Goal: Communication & Community: Share content

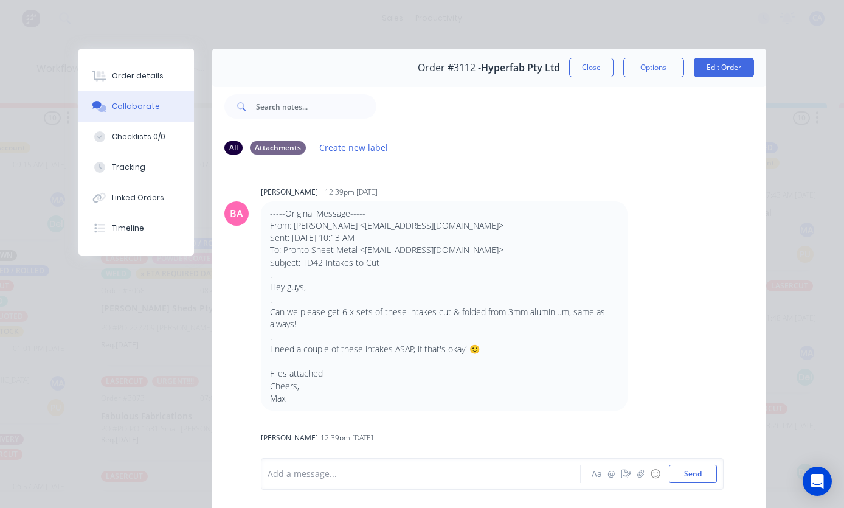
click at [582, 64] on button "Close" at bounding box center [591, 67] width 44 height 19
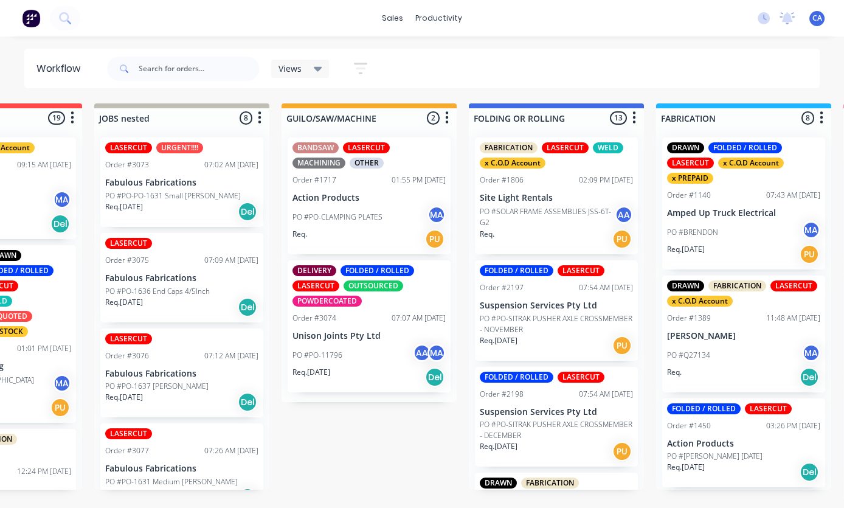
scroll to position [0, 309]
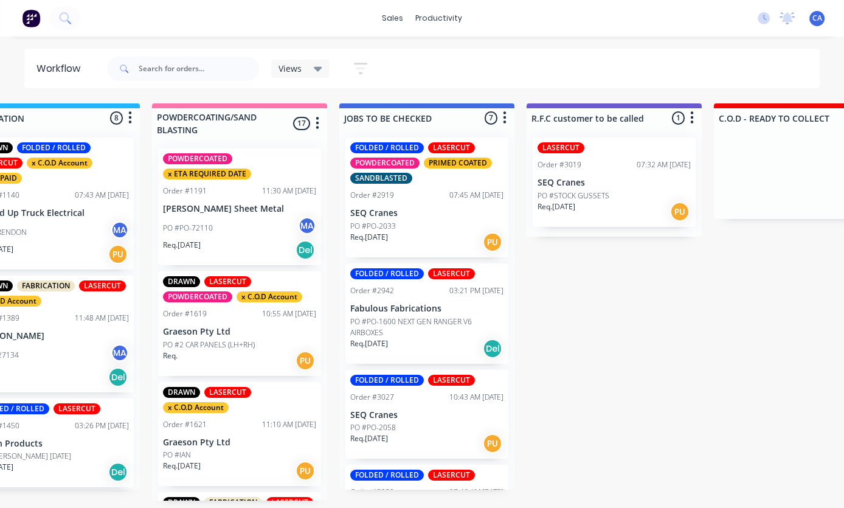
click at [502, 316] on p "PO #PO-1600 NEXT GEN RANGER V6 AIRBOXES" at bounding box center [426, 327] width 153 height 22
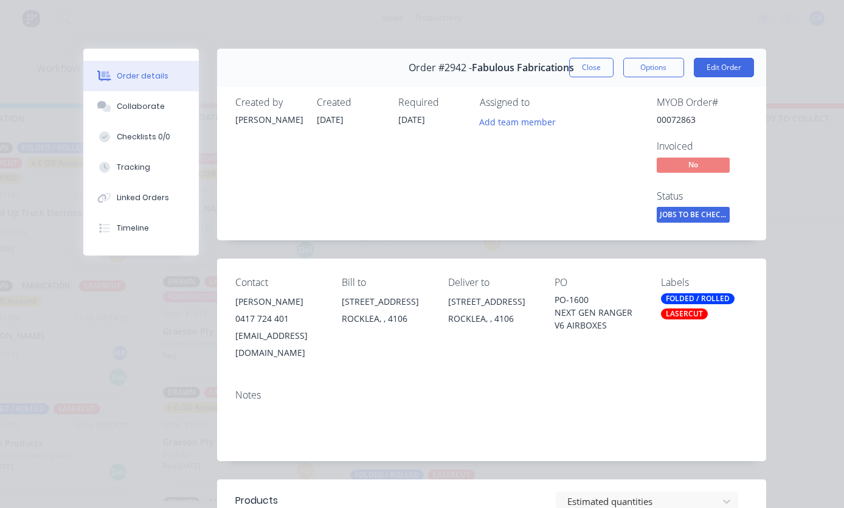
scroll to position [0, 0]
click at [610, 67] on button "Close" at bounding box center [591, 67] width 44 height 19
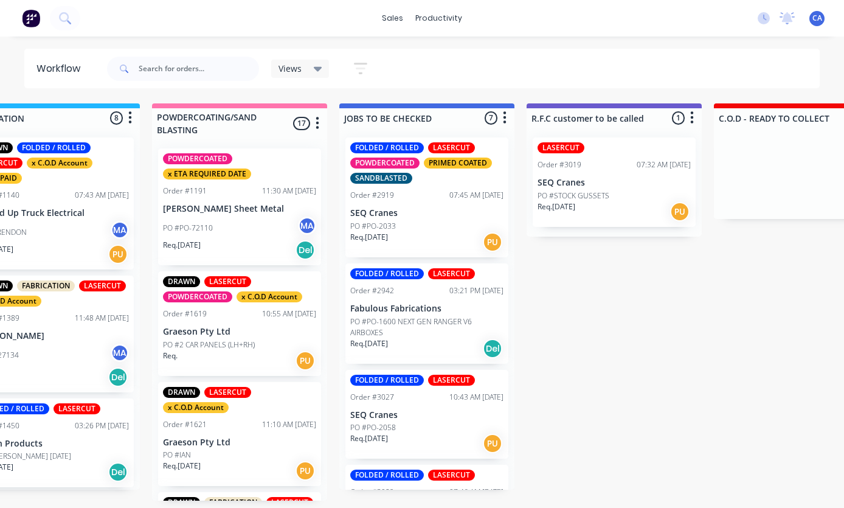
click at [471, 212] on p "SEQ Cranes" at bounding box center [426, 213] width 153 height 10
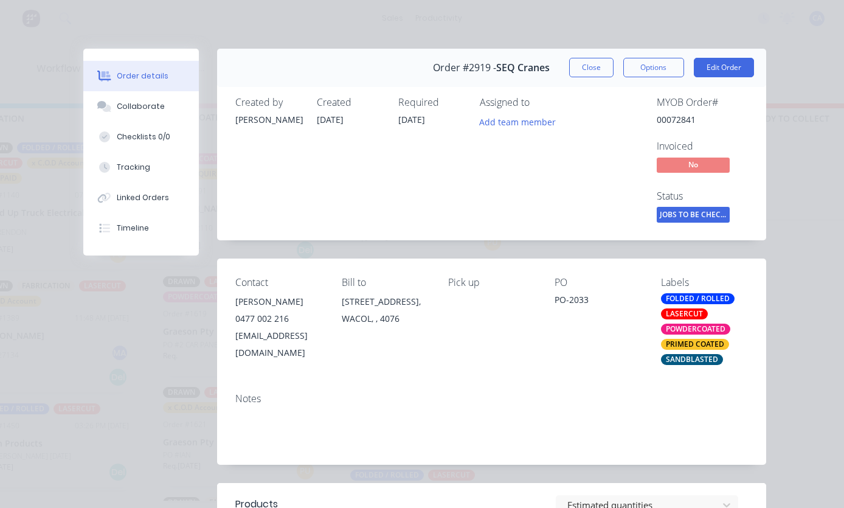
click at [592, 74] on button "Close" at bounding box center [591, 67] width 44 height 19
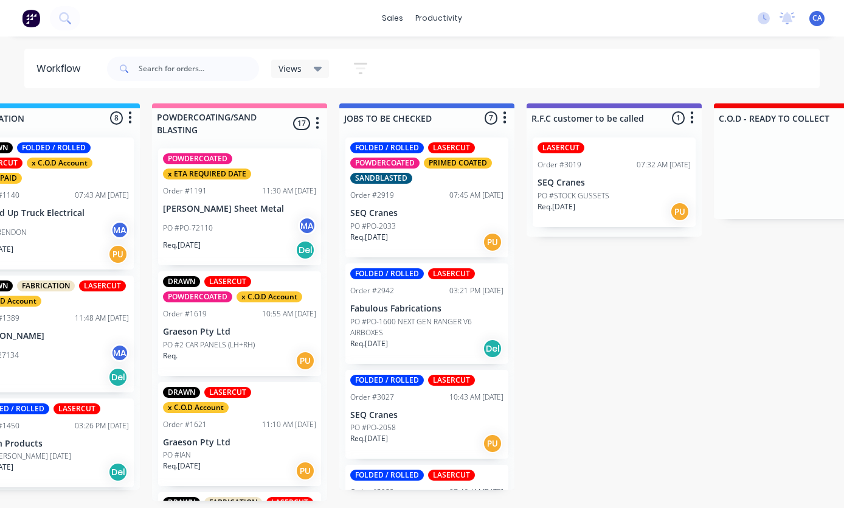
scroll to position [41, 998]
click at [437, 410] on p "SEQ Cranes" at bounding box center [426, 415] width 153 height 10
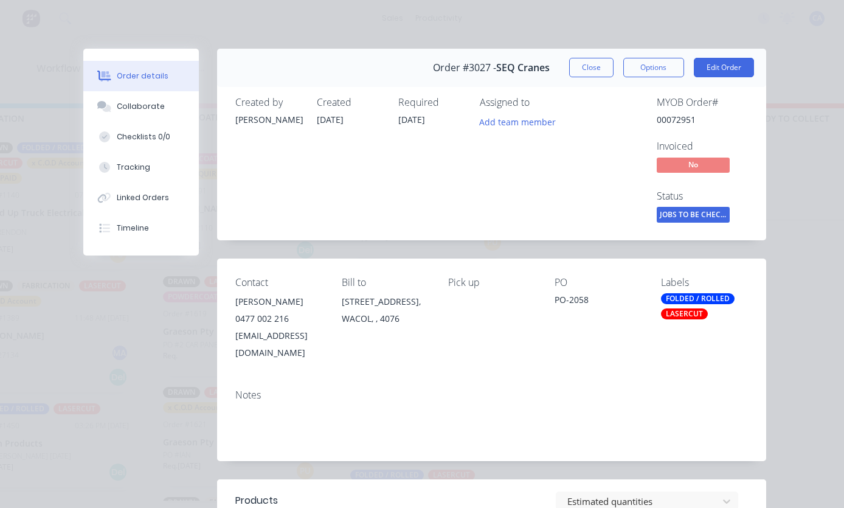
scroll to position [0, 0]
click at [592, 70] on button "Close" at bounding box center [591, 67] width 44 height 19
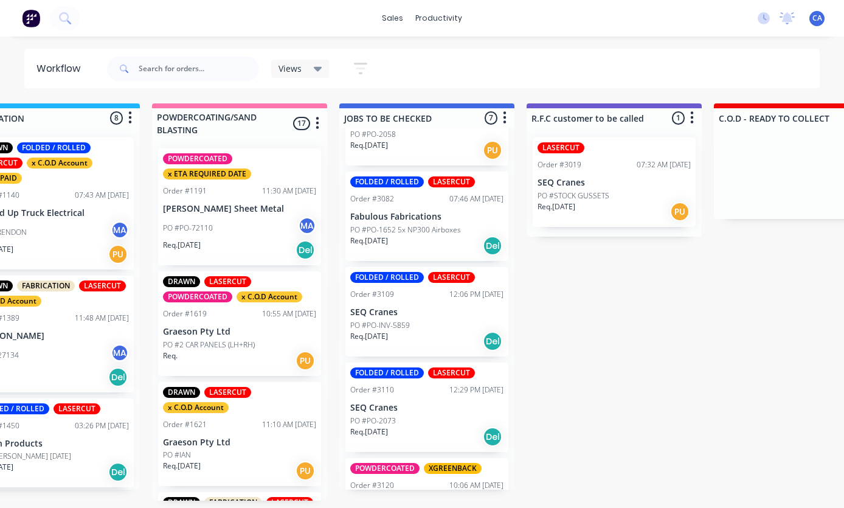
scroll to position [302, 0]
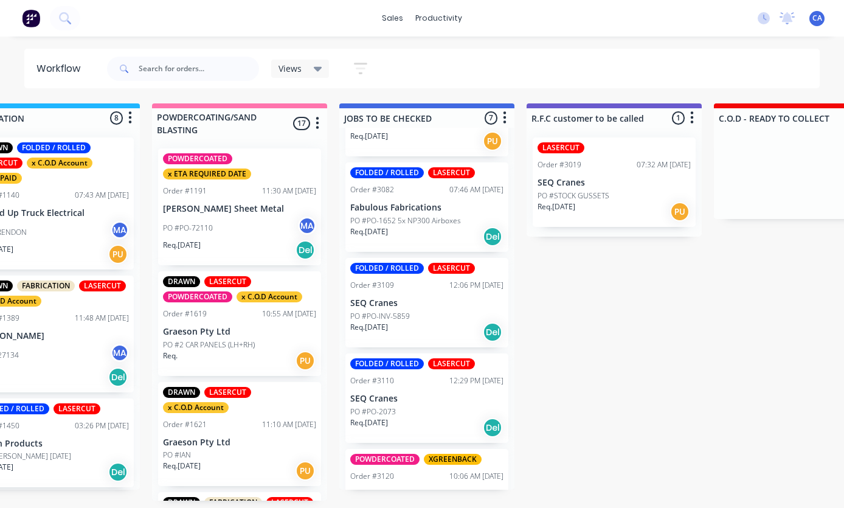
click at [464, 311] on div "PO #PO-INV-5859" at bounding box center [426, 316] width 153 height 11
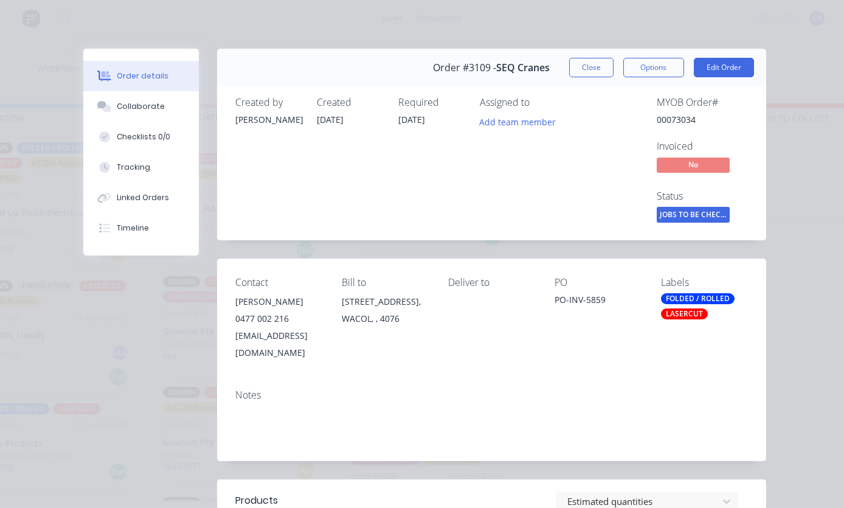
scroll to position [0, 0]
click at [594, 76] on button "Close" at bounding box center [591, 67] width 44 height 19
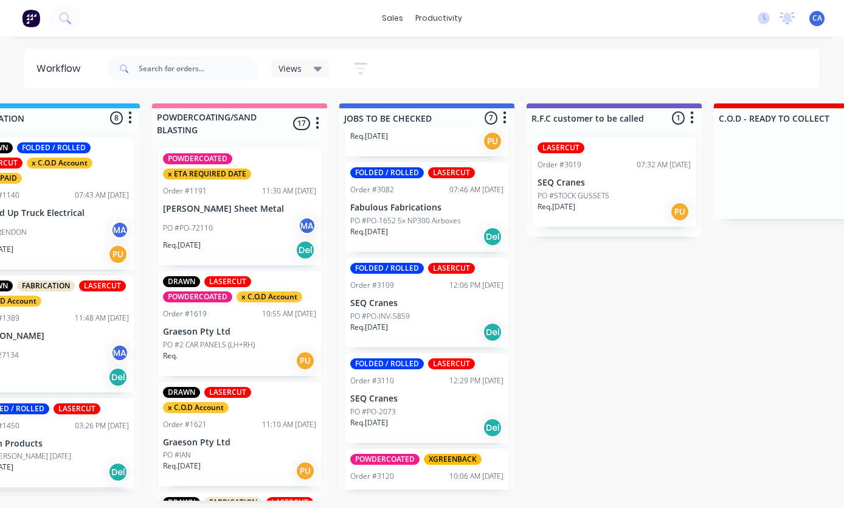
click at [442, 394] on p "SEQ Cranes" at bounding box center [426, 399] width 153 height 10
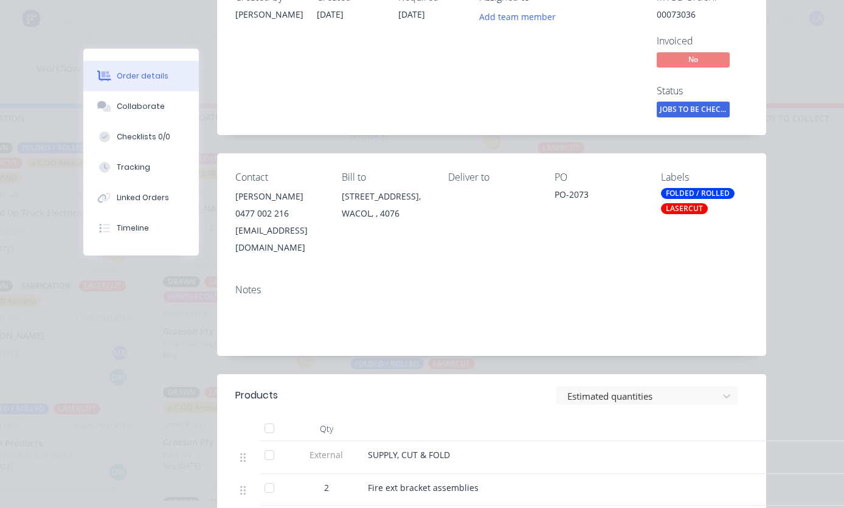
scroll to position [102, 0]
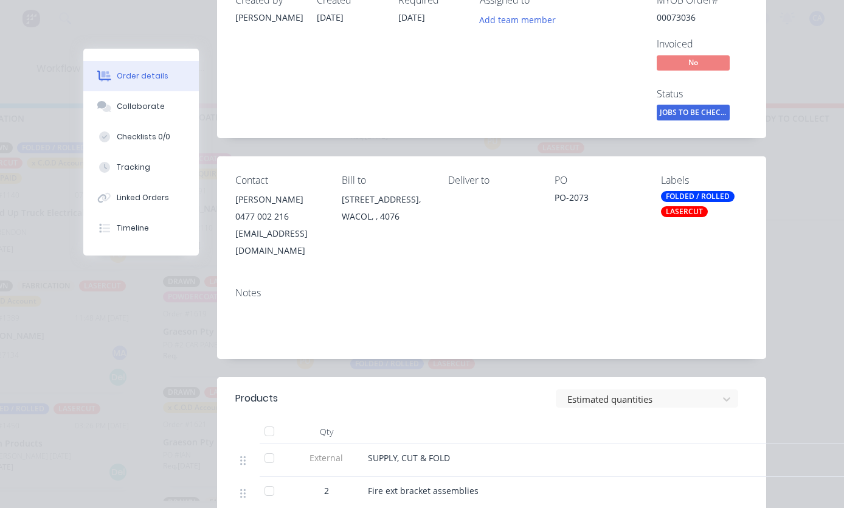
click at [176, 116] on button "Collaborate" at bounding box center [141, 106] width 116 height 30
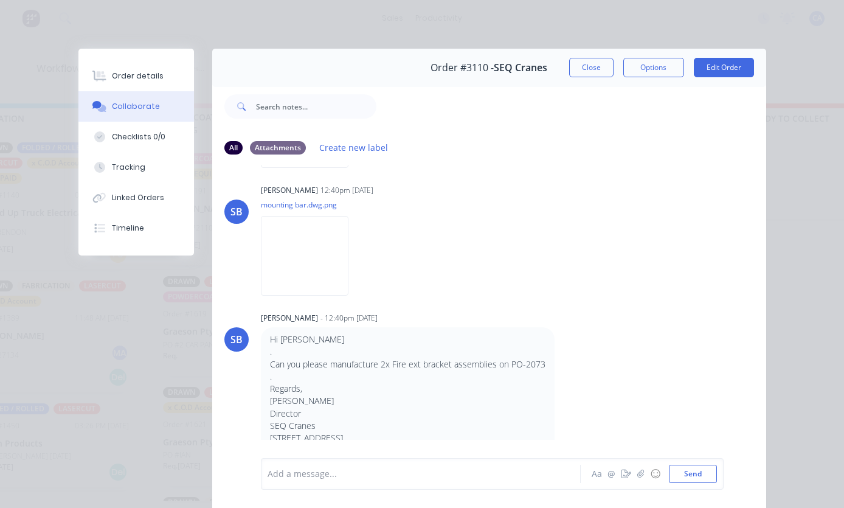
click at [644, 474] on icon "button" at bounding box center [640, 474] width 7 height 9
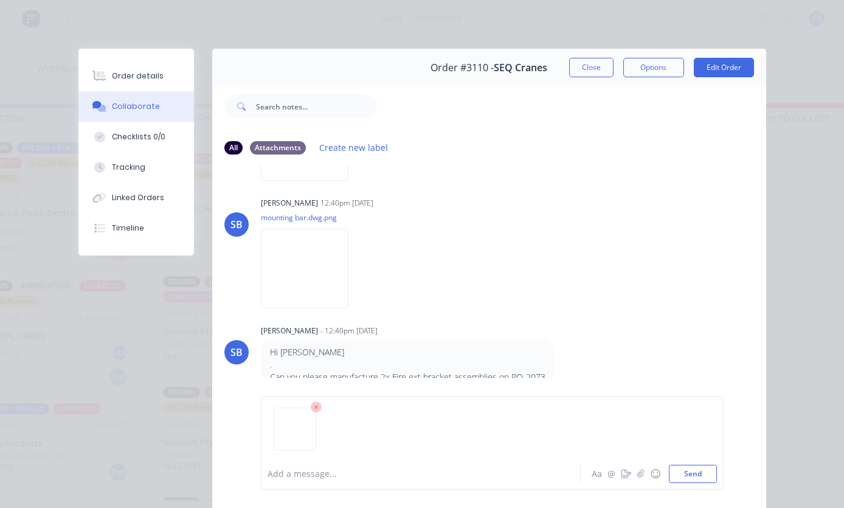
click at [698, 475] on button "Send" at bounding box center [693, 474] width 48 height 18
click at [639, 472] on icon "button" at bounding box center [640, 474] width 7 height 9
click at [696, 474] on button "Send" at bounding box center [693, 474] width 48 height 18
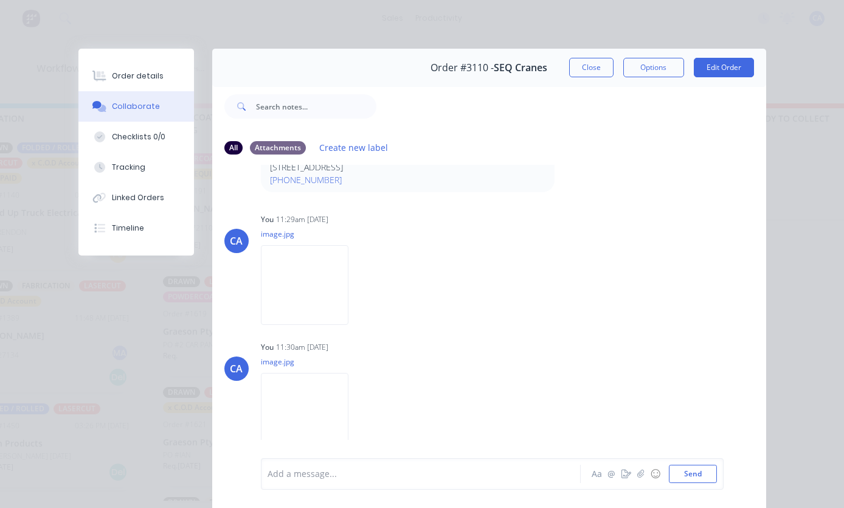
scroll to position [874, 0]
click at [610, 66] on button "Close" at bounding box center [591, 67] width 44 height 19
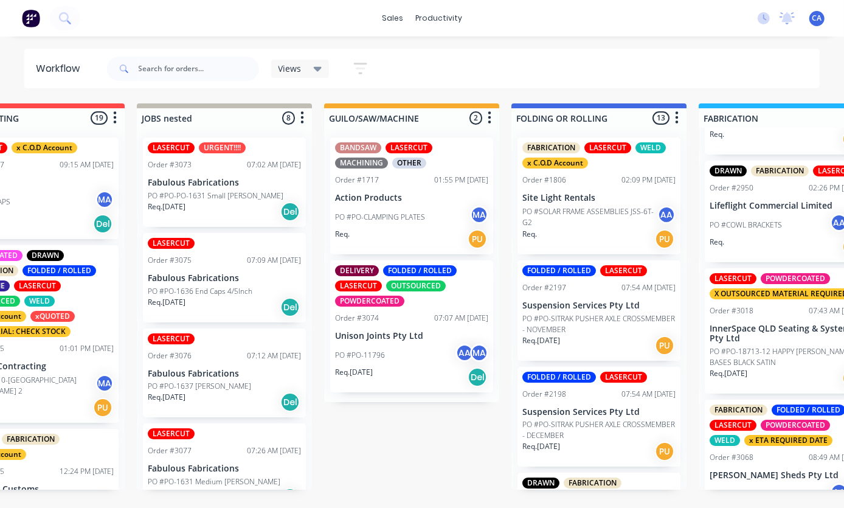
scroll to position [0, 242]
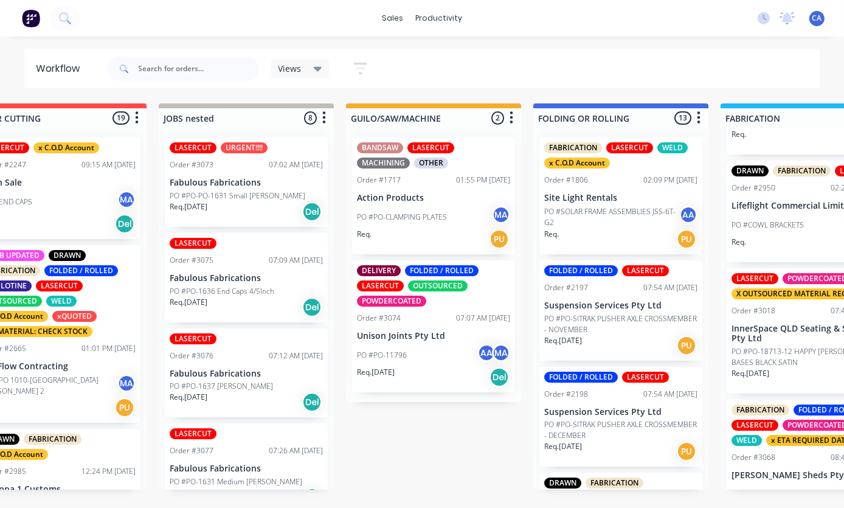
click at [451, 342] on div "DELIVERY FOLDED / ROLLED LASERCUT OUTSOURCED POWDERCOATED Order #3074 07:07 AM …" at bounding box center [433, 326] width 163 height 132
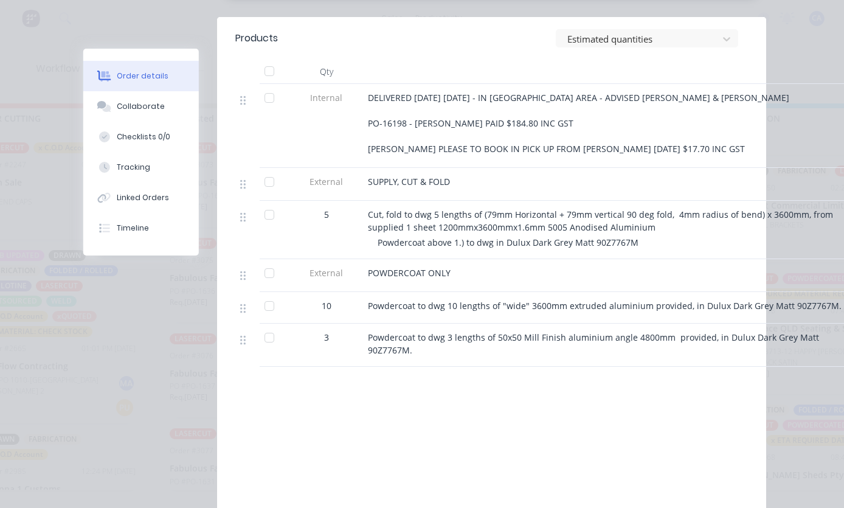
scroll to position [472, 0]
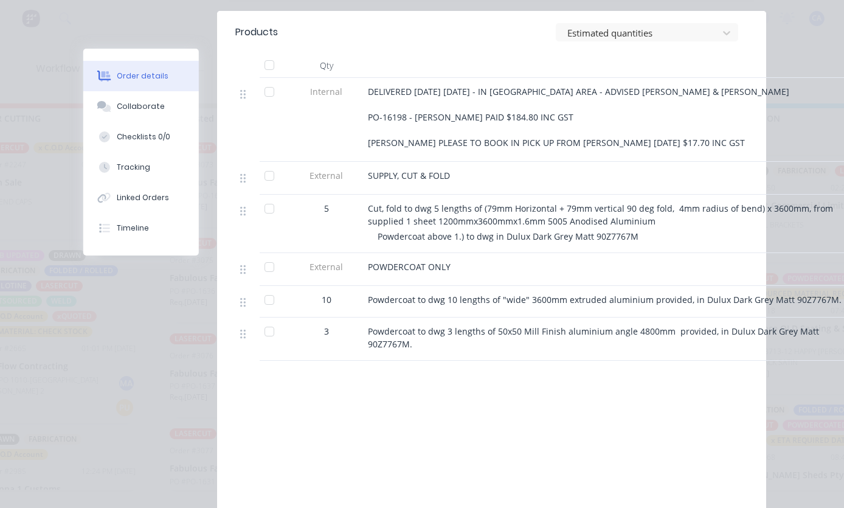
click at [174, 105] on button "Collaborate" at bounding box center [141, 106] width 116 height 30
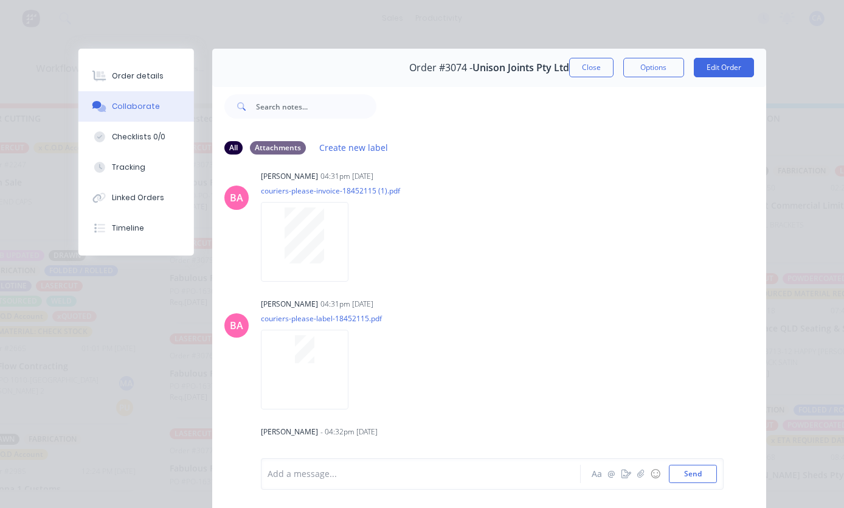
scroll to position [831, 0]
click at [642, 476] on icon "button" at bounding box center [641, 474] width 7 height 8
click at [695, 474] on button "Send" at bounding box center [693, 474] width 48 height 18
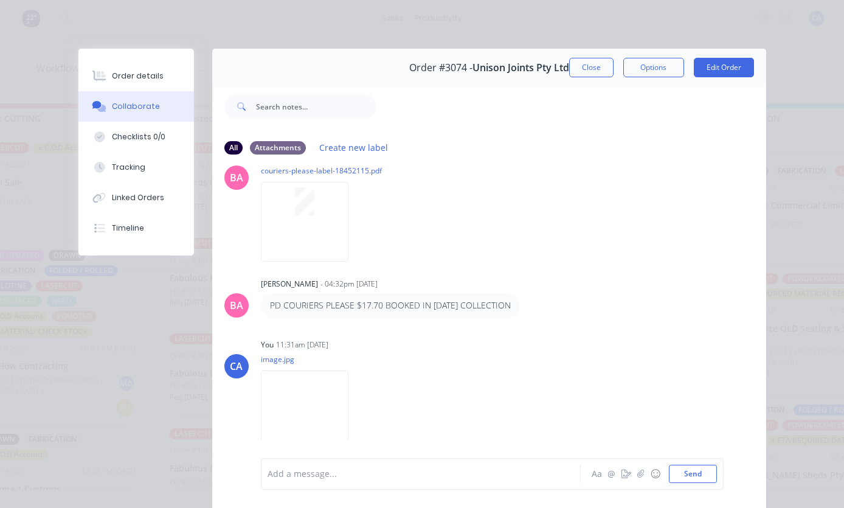
scroll to position [0, 0]
click at [587, 66] on button "Close" at bounding box center [591, 67] width 44 height 19
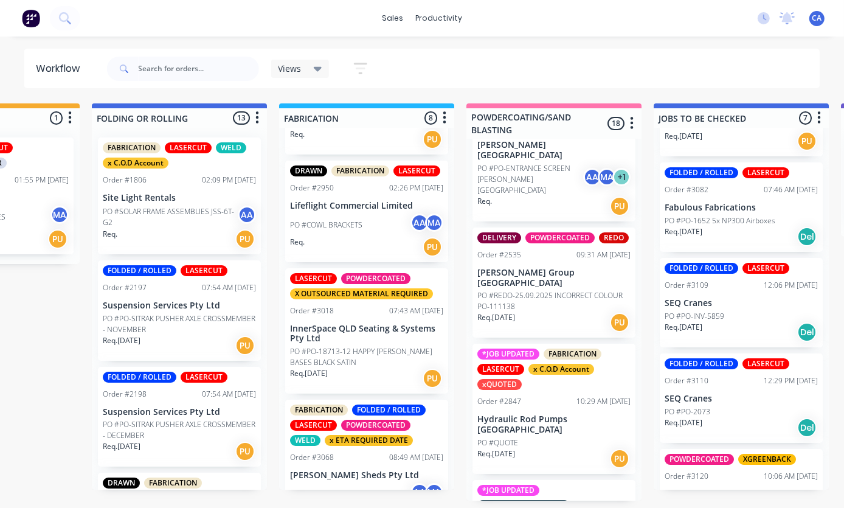
scroll to position [576, 0]
